Goal: Feedback & Contribution: Contribute content

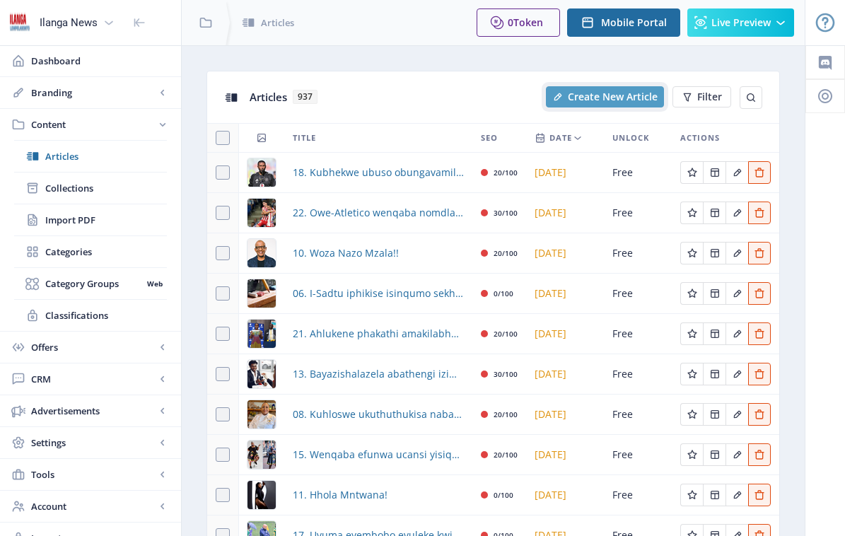
click at [616, 98] on span "Create New Article" at bounding box center [613, 96] width 90 height 11
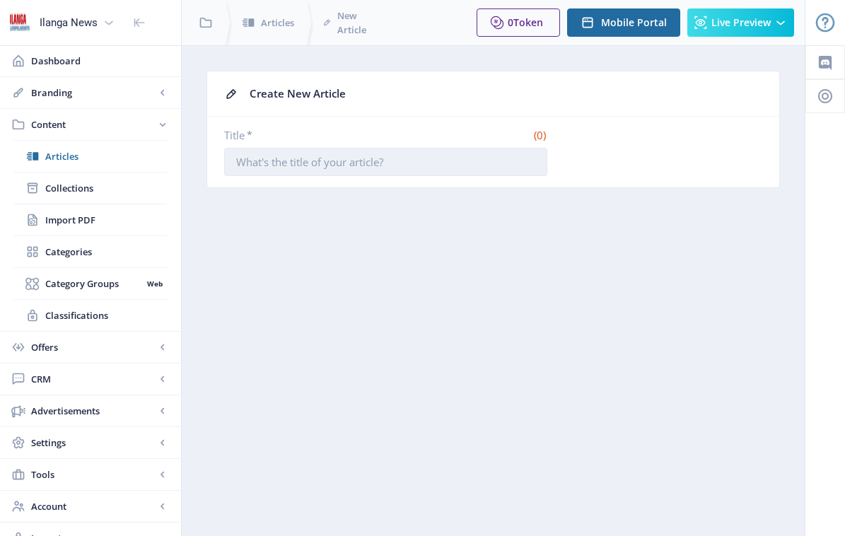
click at [321, 163] on input "Title *" at bounding box center [385, 162] width 323 height 28
click at [318, 163] on input "Title *" at bounding box center [385, 162] width 323 height 28
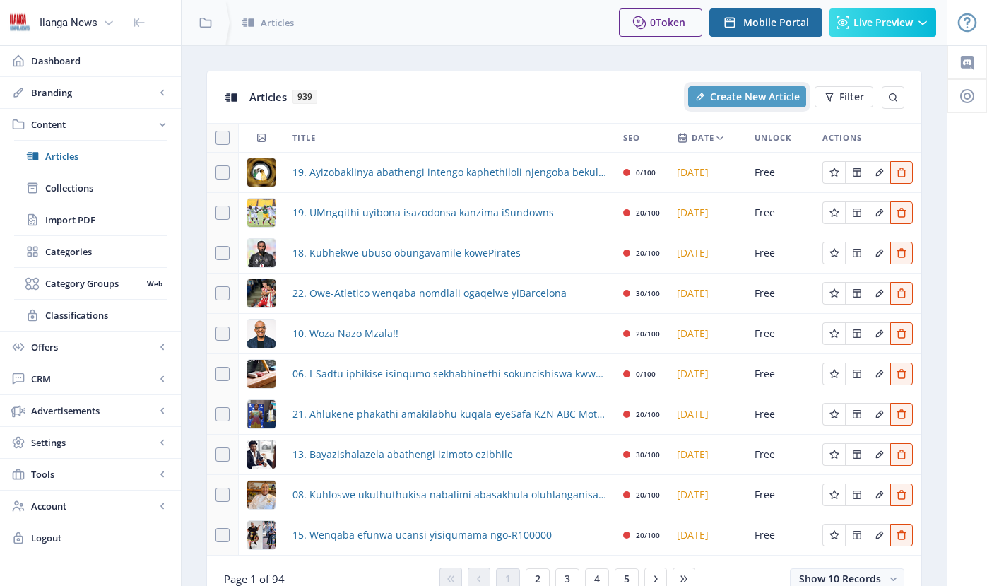
click at [762, 95] on span "Create New Article" at bounding box center [755, 96] width 90 height 11
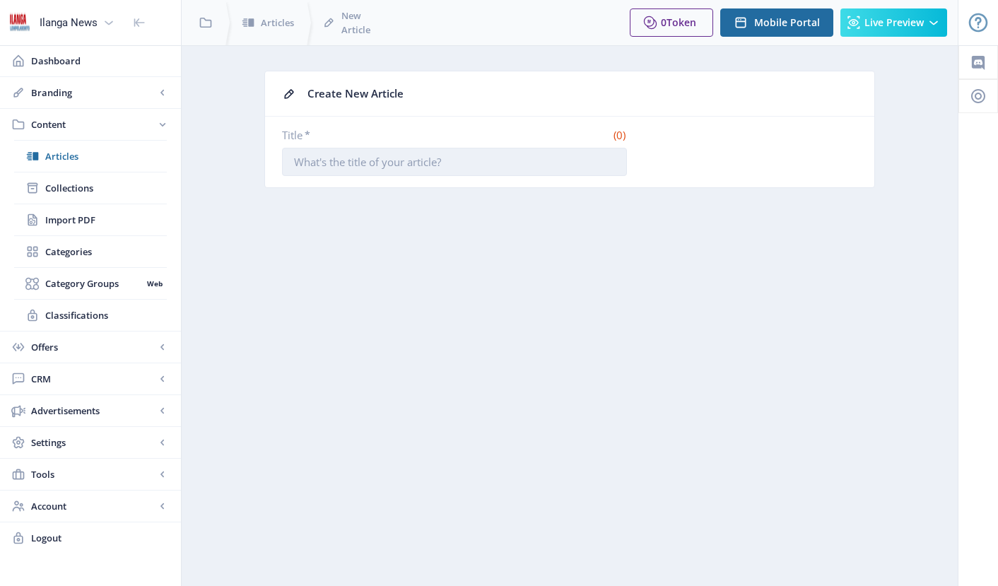
click at [446, 163] on input "Title *" at bounding box center [454, 162] width 345 height 28
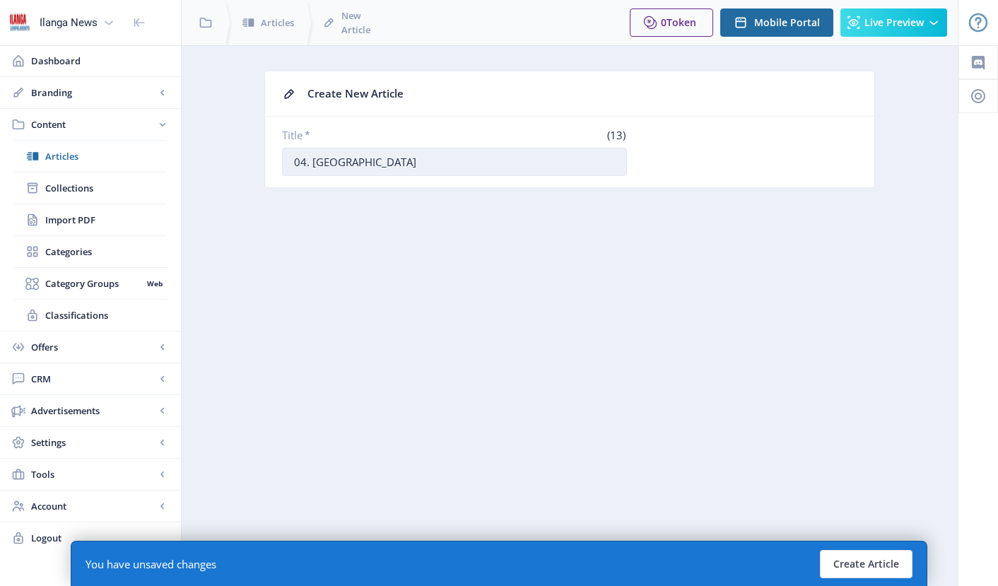
drag, startPoint x: 366, startPoint y: 161, endPoint x: 314, endPoint y: 161, distance: 52.3
click at [314, 161] on input "04. [GEOGRAPHIC_DATA]" at bounding box center [454, 162] width 345 height 28
type input "04. Kuzoqiniswa imithetho komalume"
click at [844, 535] on button "Create Article" at bounding box center [866, 564] width 93 height 28
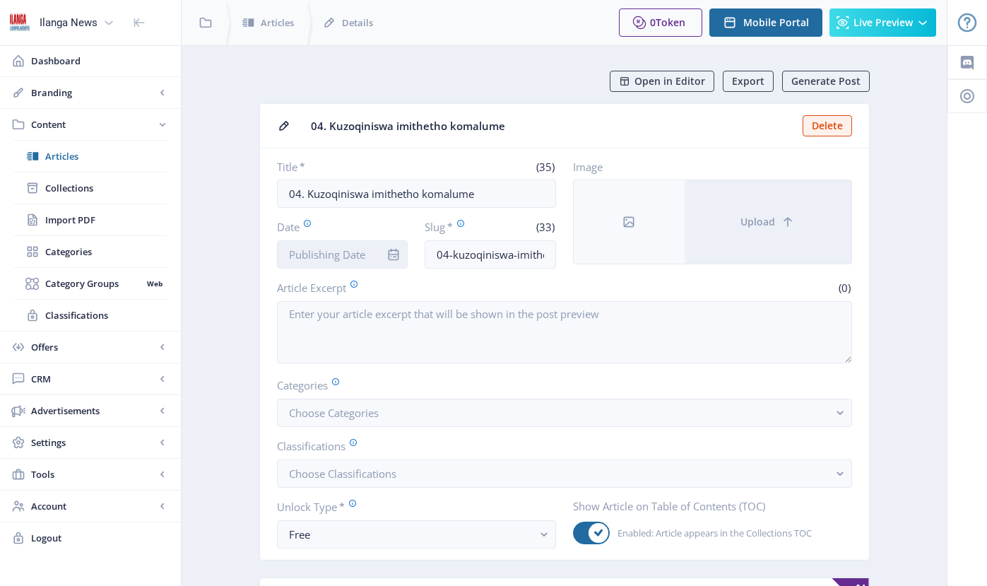
click at [327, 251] on input "Date" at bounding box center [342, 254] width 131 height 28
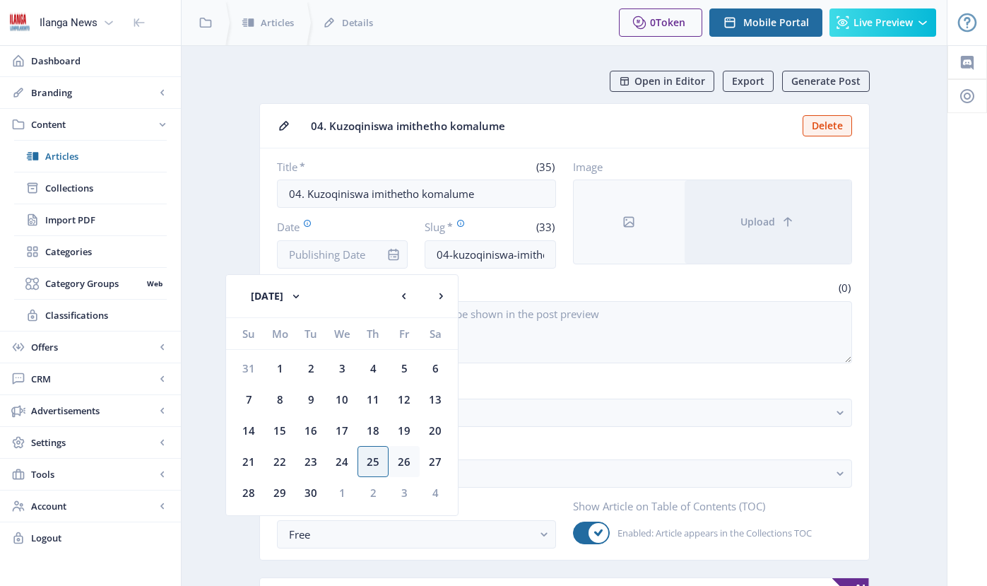
click at [406, 463] on div "26" at bounding box center [404, 461] width 31 height 31
type input "[DATE]"
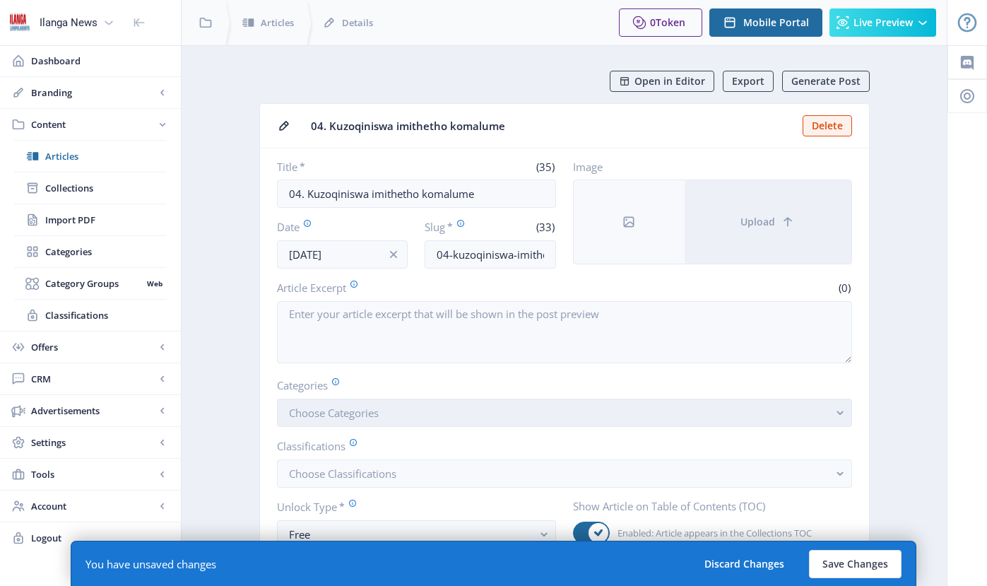
click at [348, 420] on button "Choose Categories" at bounding box center [564, 413] width 575 height 28
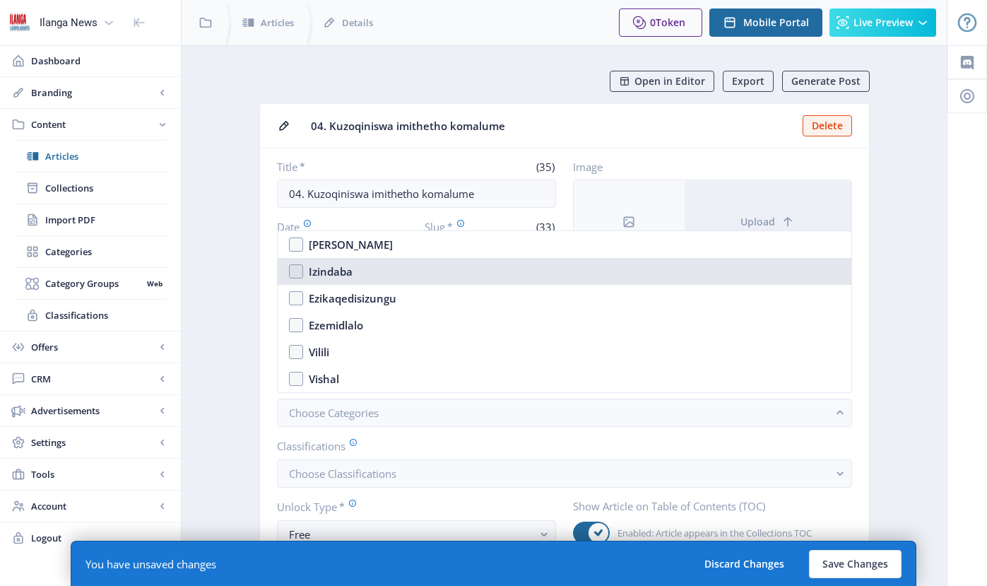
click at [298, 273] on nb-option "Izindaba" at bounding box center [565, 271] width 574 height 27
checkbox input "true"
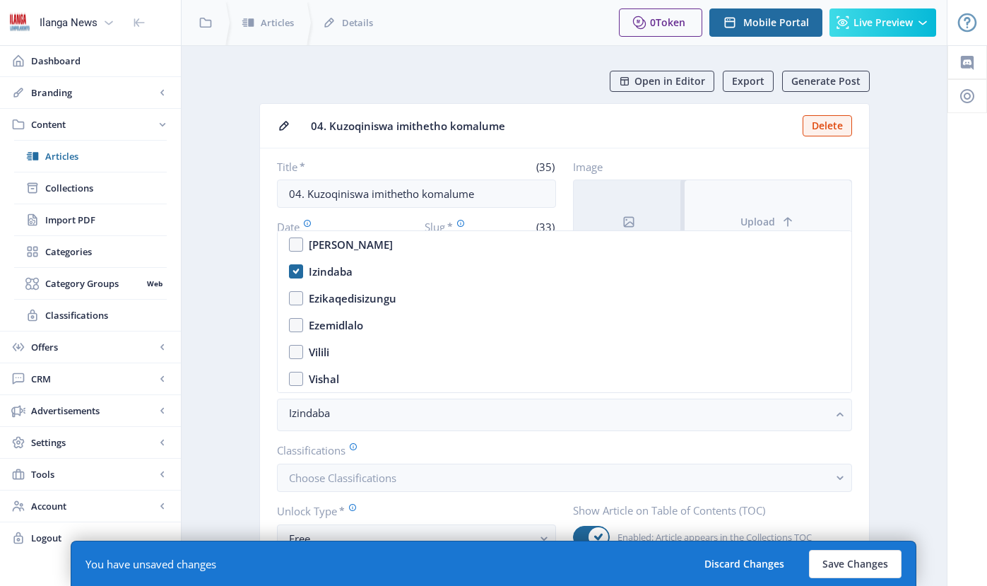
click at [755, 205] on button "Upload" at bounding box center [768, 221] width 167 height 83
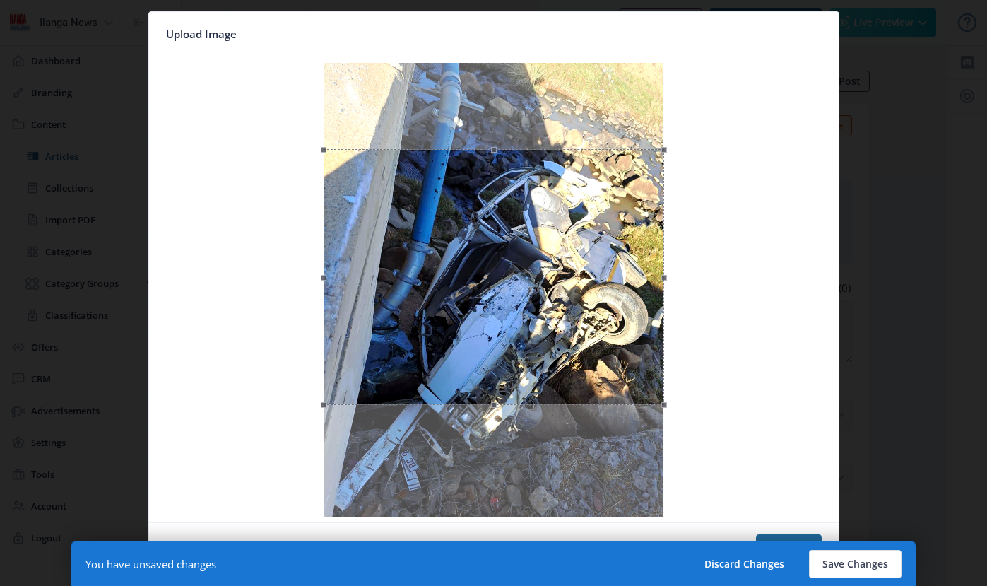
drag, startPoint x: 481, startPoint y: 208, endPoint x: 476, endPoint y: 283, distance: 75.1
click at [476, 283] on div at bounding box center [494, 277] width 341 height 256
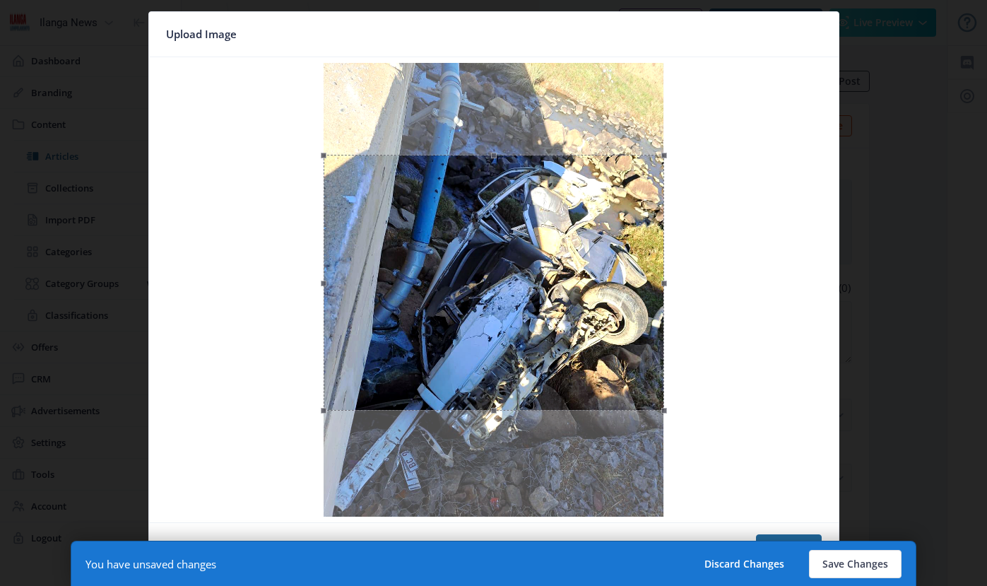
click at [474, 278] on div at bounding box center [494, 283] width 341 height 256
click at [563, 287] on div at bounding box center [494, 285] width 341 height 256
click at [782, 535] on button "Confirm" at bounding box center [789, 548] width 66 height 28
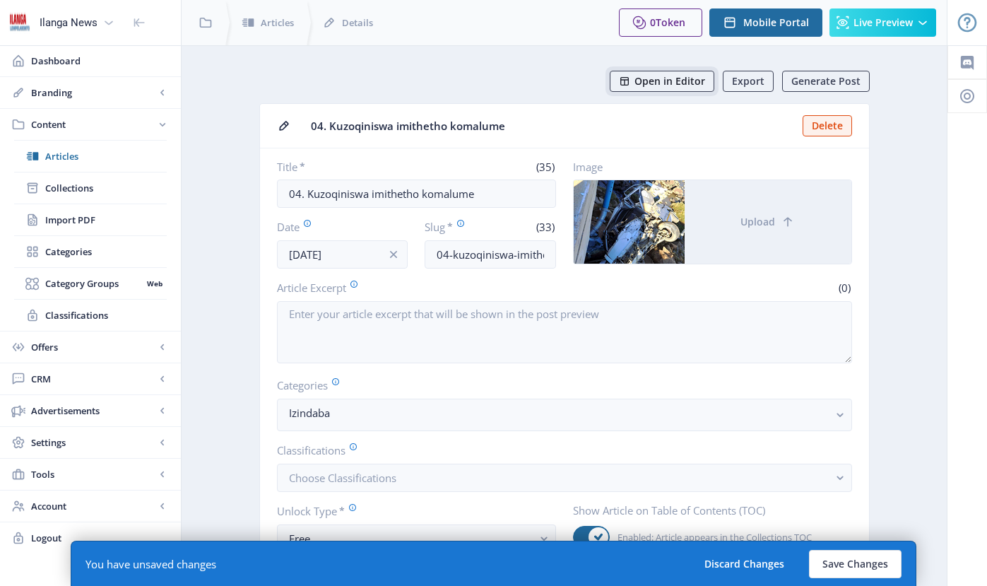
click at [683, 81] on span "Open in Editor" at bounding box center [670, 81] width 71 height 11
